Goal: Navigation & Orientation: Find specific page/section

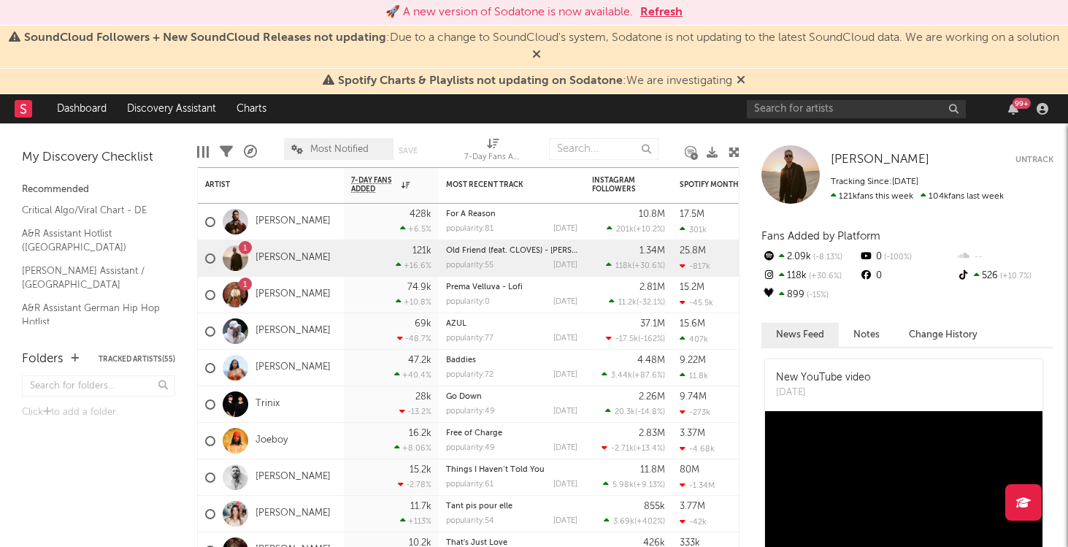
click at [677, 18] on button "Refresh" at bounding box center [661, 13] width 42 height 18
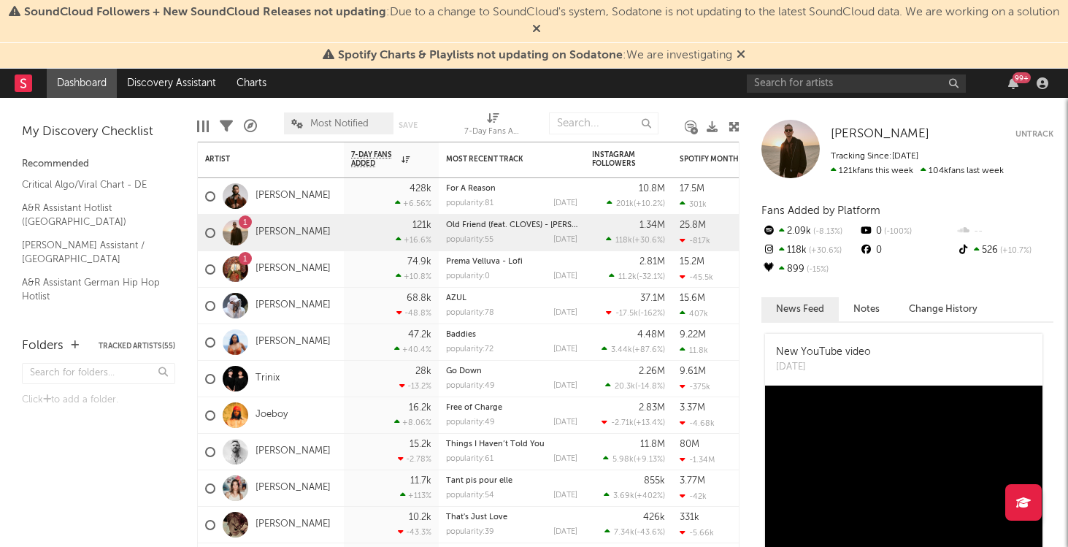
click at [94, 86] on link "Dashboard" at bounding box center [82, 83] width 70 height 29
click at [21, 88] on rect at bounding box center [24, 83] width 18 height 18
